Goal: Obtain resource: Download file/media

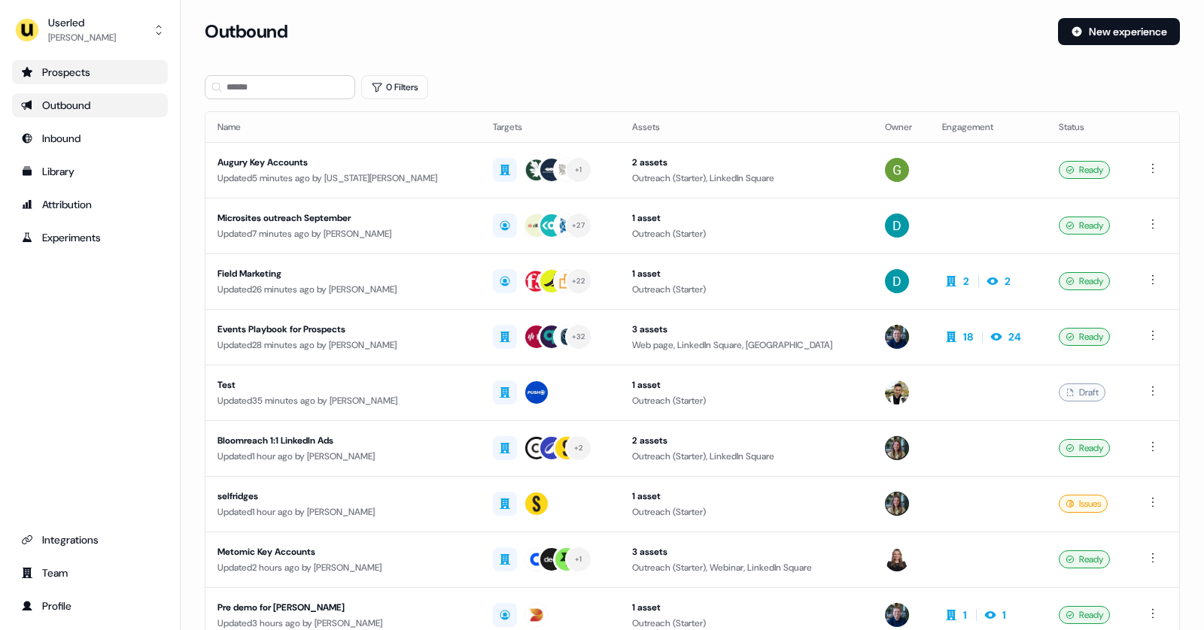
click at [90, 80] on link "Prospects" at bounding box center [90, 72] width 156 height 24
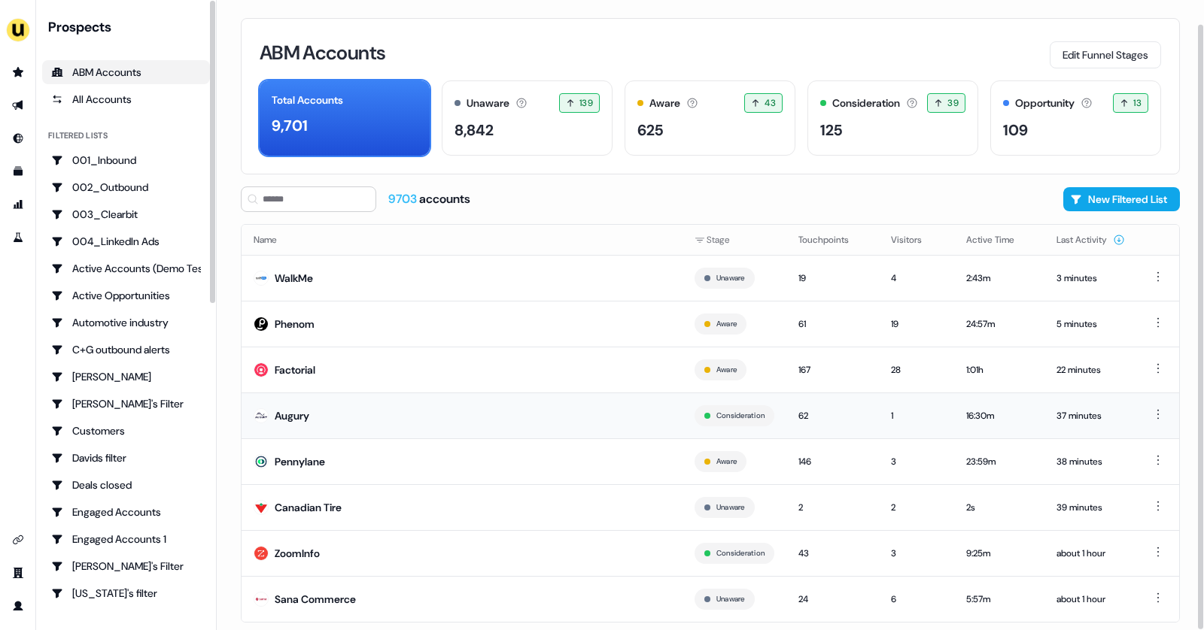
scroll to position [25, 0]
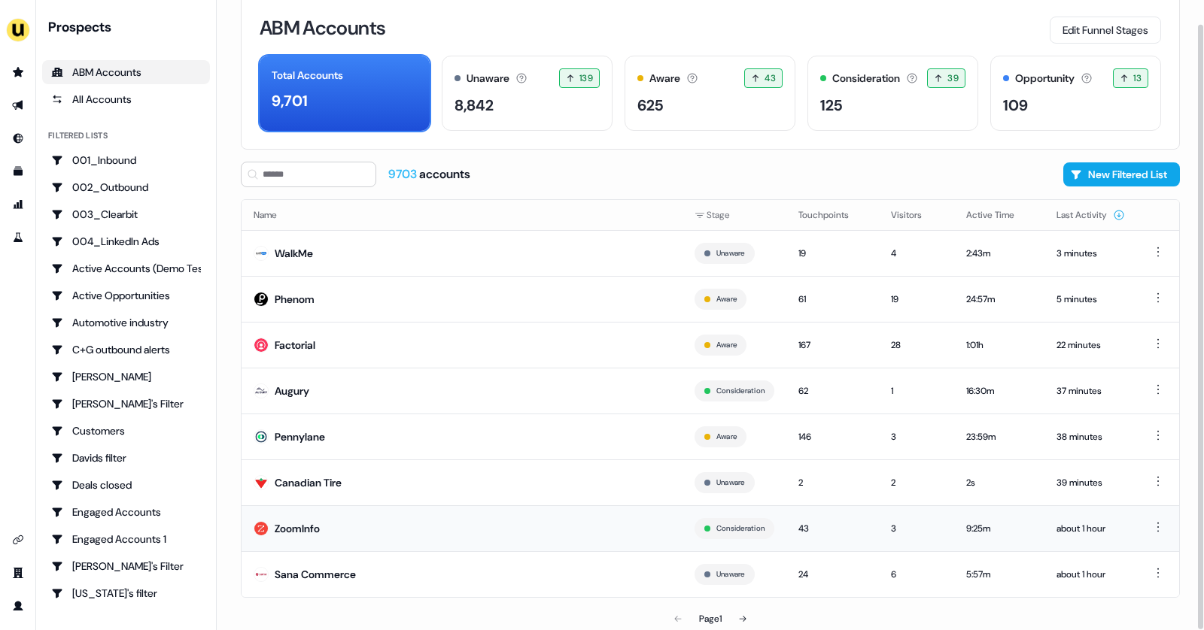
click at [352, 515] on td "ZoomInfo" at bounding box center [461, 529] width 441 height 46
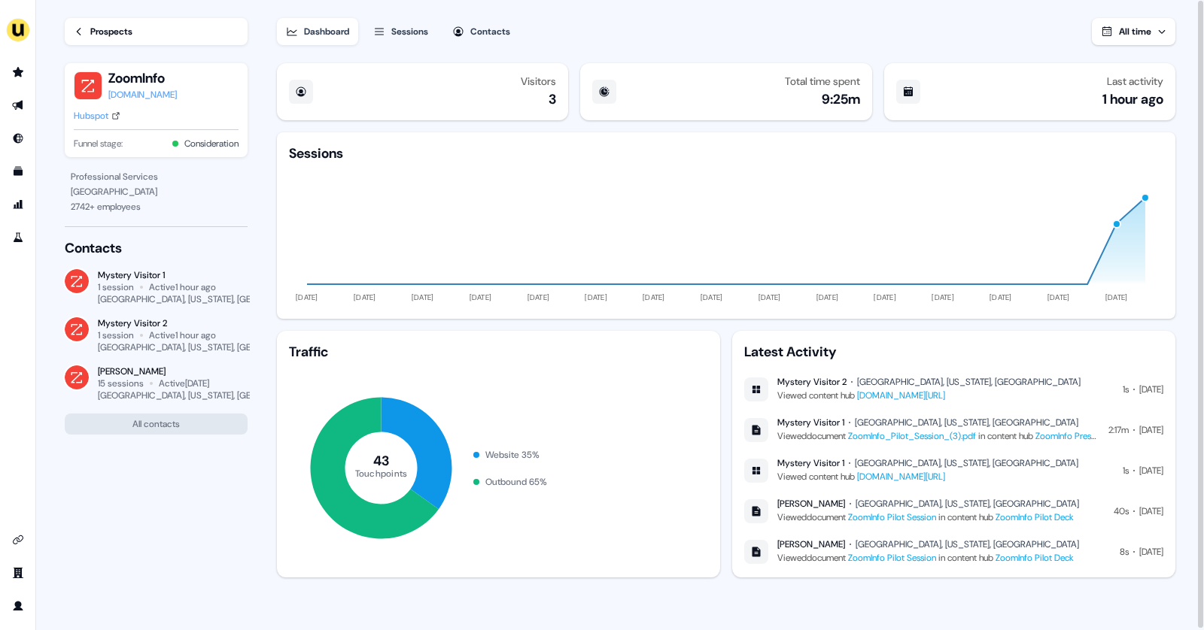
click at [929, 430] on link "ZoomInfo_Pilot_Session_(3).pdf" at bounding box center [912, 436] width 128 height 12
click at [14, 76] on icon "Go to prospects" at bounding box center [18, 72] width 12 height 12
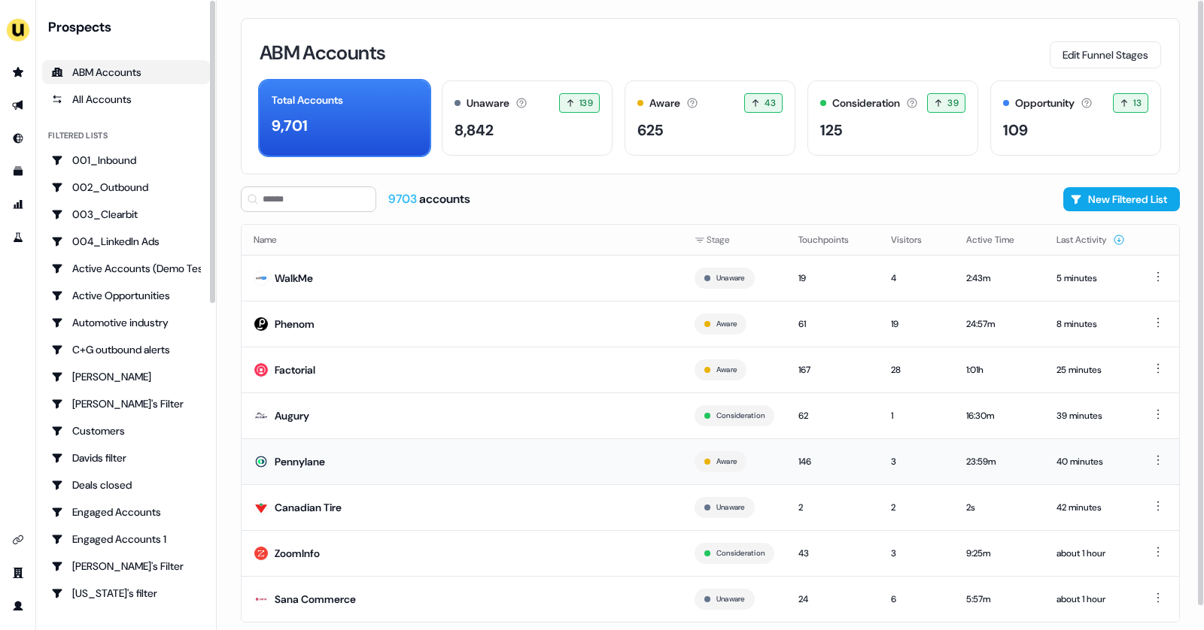
scroll to position [25, 0]
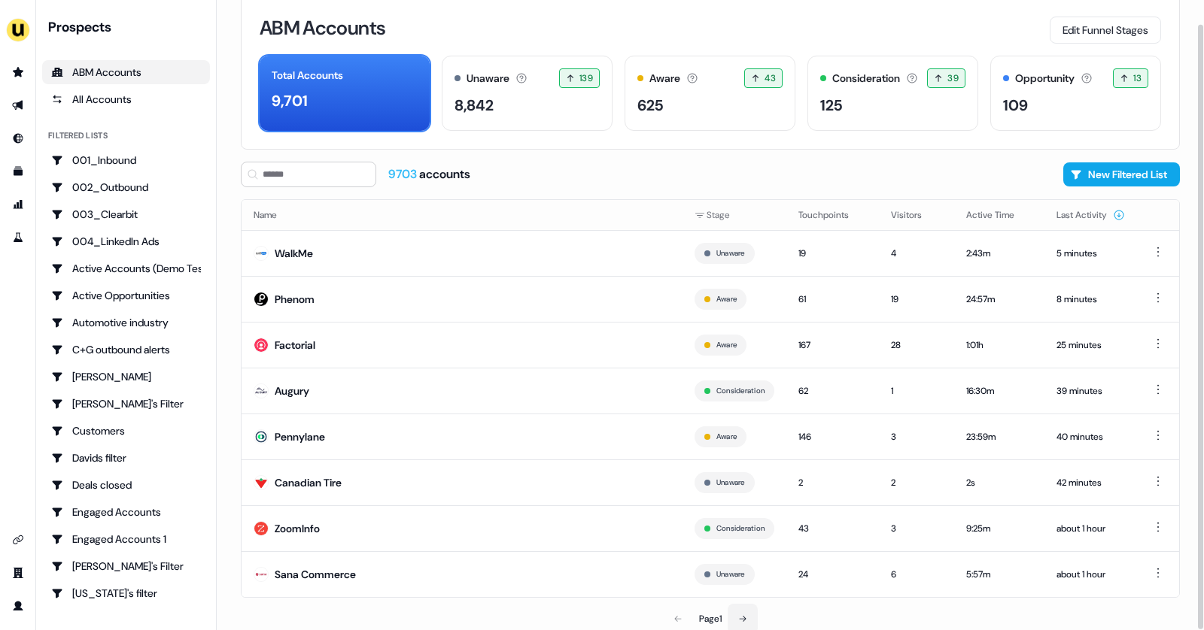
click at [736, 610] on button at bounding box center [742, 619] width 30 height 30
